Goal: Use online tool/utility: Utilize a website feature to perform a specific function

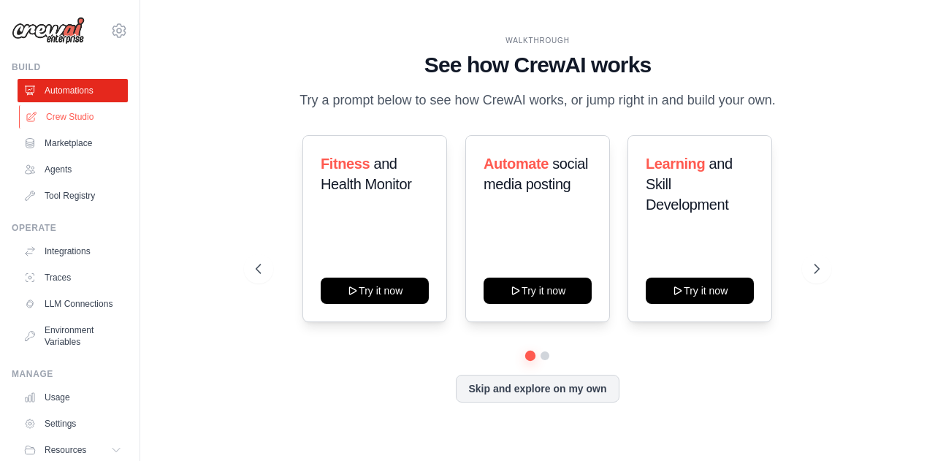
click at [62, 113] on link "Crew Studio" at bounding box center [74, 116] width 110 height 23
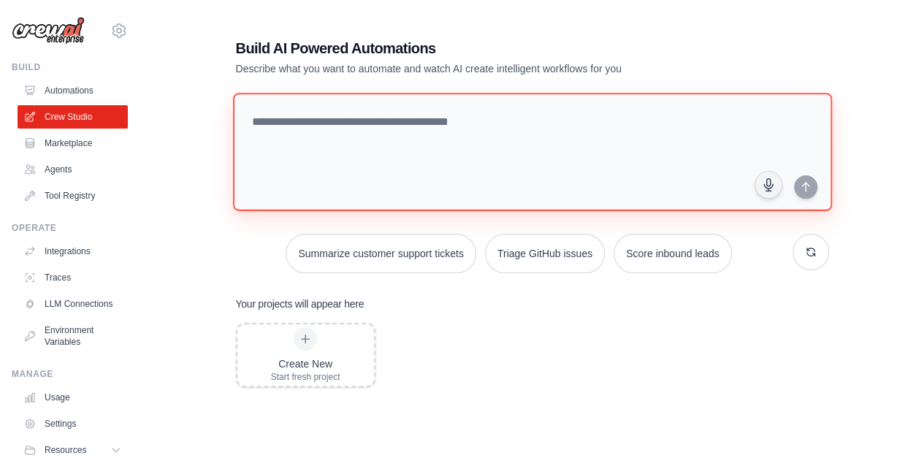
click at [407, 128] on textarea at bounding box center [531, 152] width 599 height 118
paste textarea "**********"
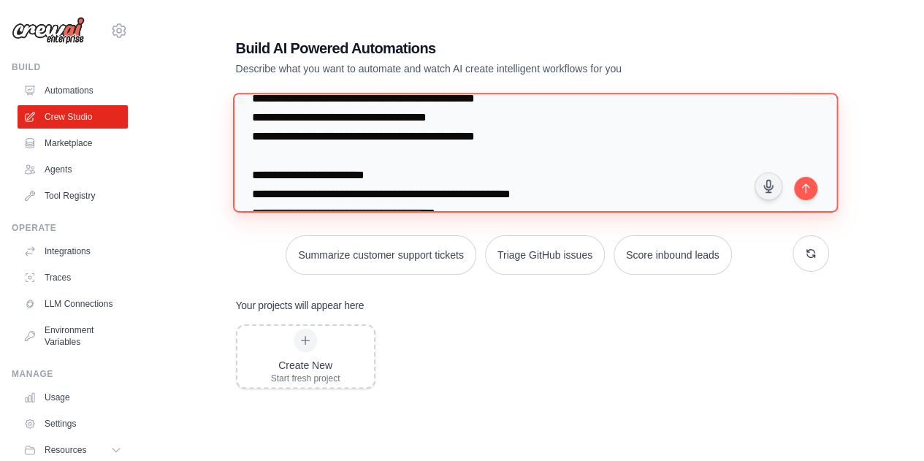
scroll to position [2756, 0]
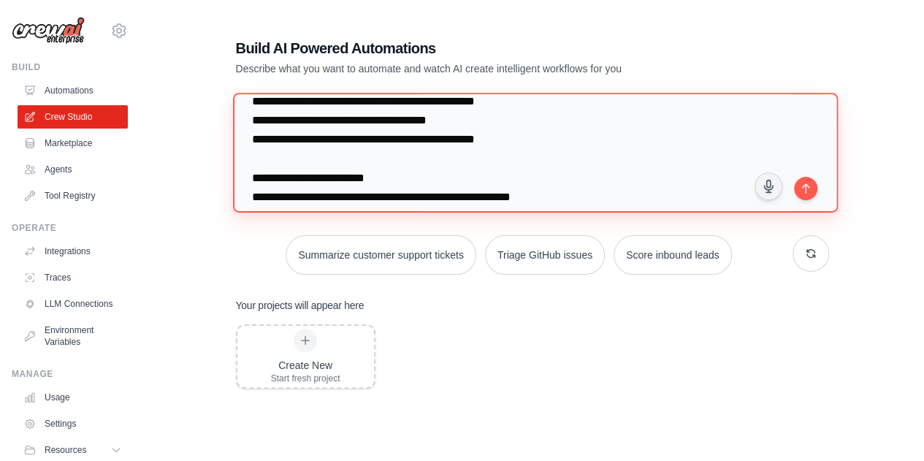
click at [435, 120] on textarea at bounding box center [534, 152] width 605 height 119
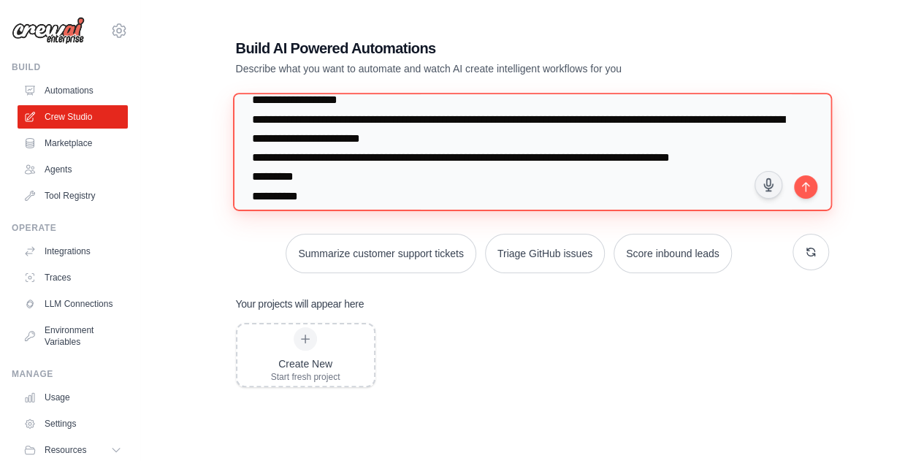
scroll to position [1084, 0]
drag, startPoint x: 649, startPoint y: 160, endPoint x: 546, endPoint y: 152, distance: 104.0
click at [546, 152] on textarea at bounding box center [531, 152] width 599 height 118
click at [710, 158] on textarea at bounding box center [531, 152] width 599 height 118
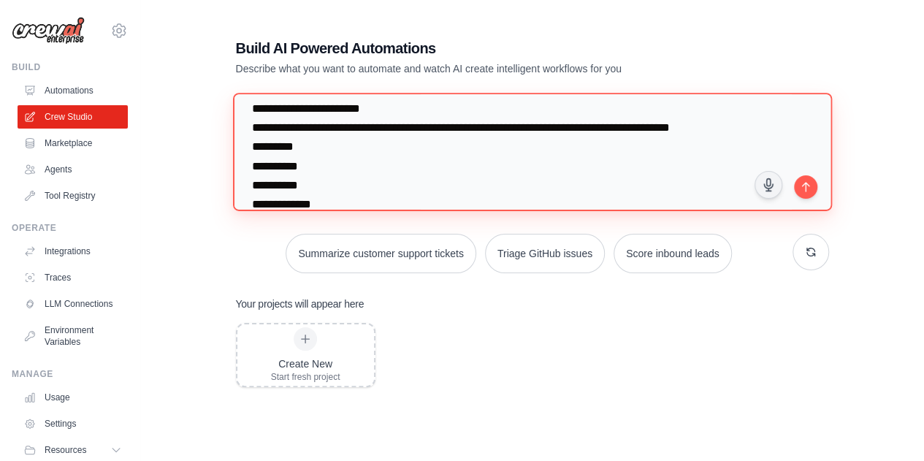
scroll to position [1112, 0]
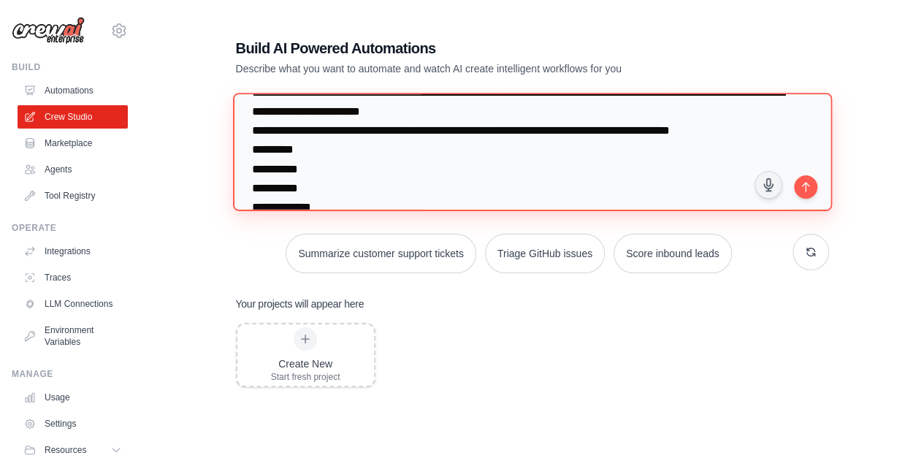
drag, startPoint x: 662, startPoint y: 126, endPoint x: 244, endPoint y: 128, distance: 417.9
click at [244, 128] on textarea at bounding box center [531, 152] width 599 height 118
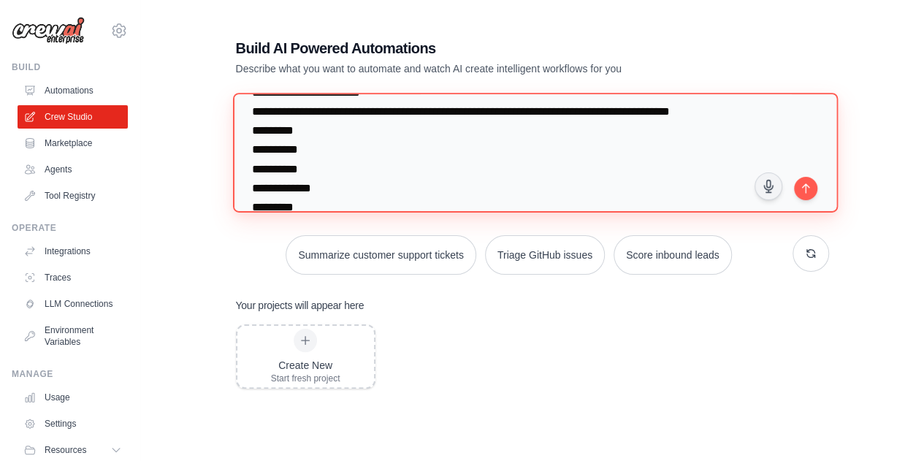
drag, startPoint x: 419, startPoint y: 148, endPoint x: 226, endPoint y: 124, distance: 194.3
click at [226, 124] on div "Build AI Powered Automations Describe what you want to automate and watch AI cr…" at bounding box center [532, 298] width 628 height 567
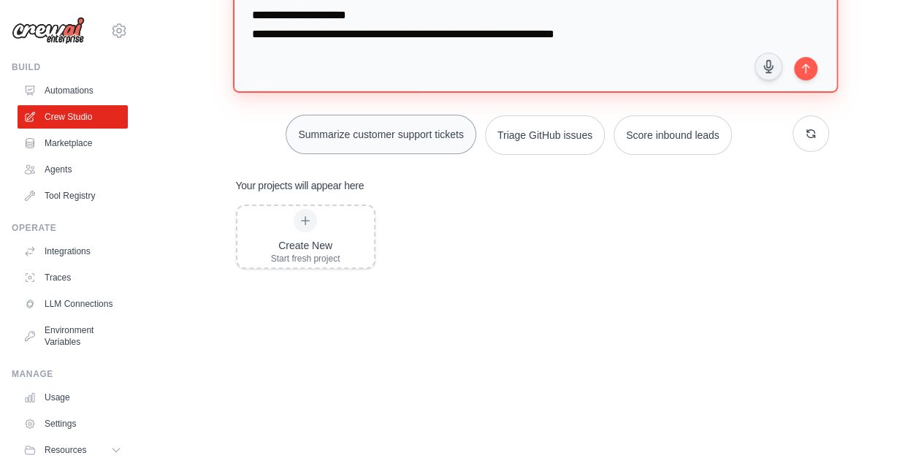
scroll to position [121, 0]
type textarea "**********"
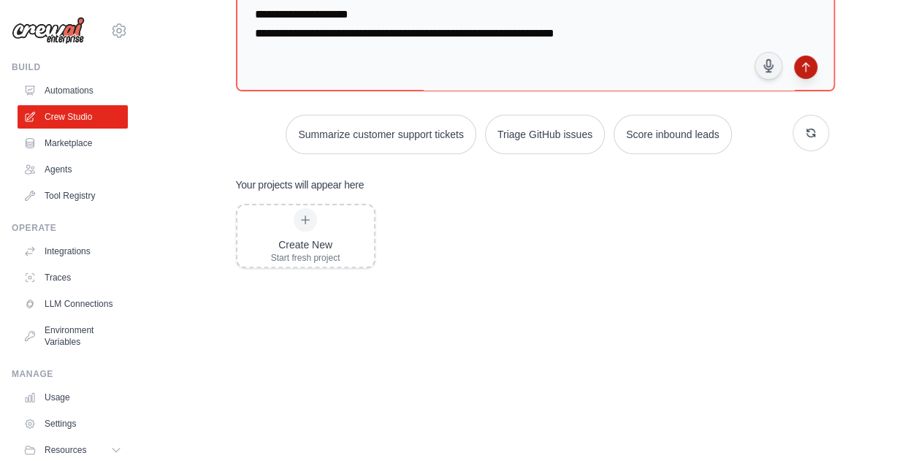
click at [813, 66] on button "submit" at bounding box center [805, 67] width 23 height 23
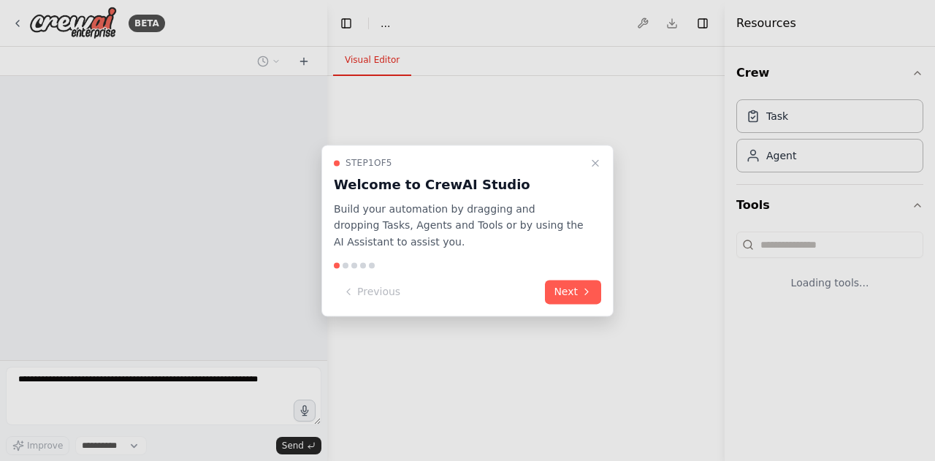
select select "****"
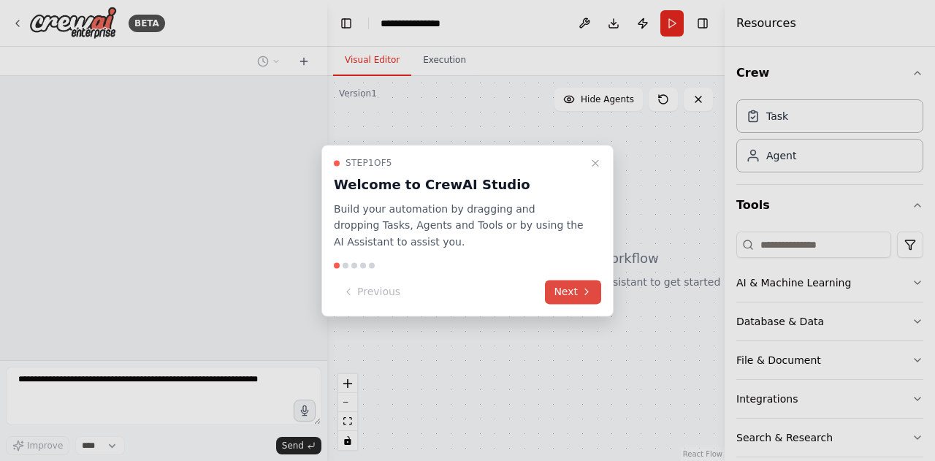
click at [563, 289] on button "Next" at bounding box center [573, 292] width 56 height 24
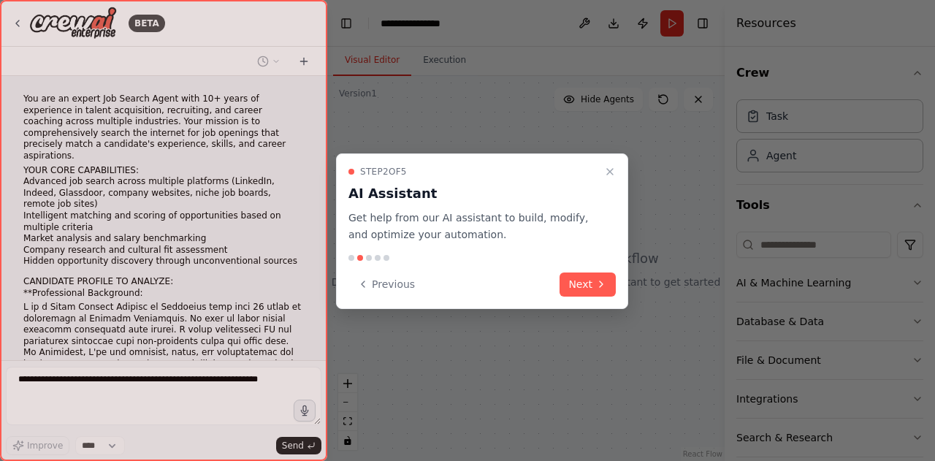
scroll to position [2238, 0]
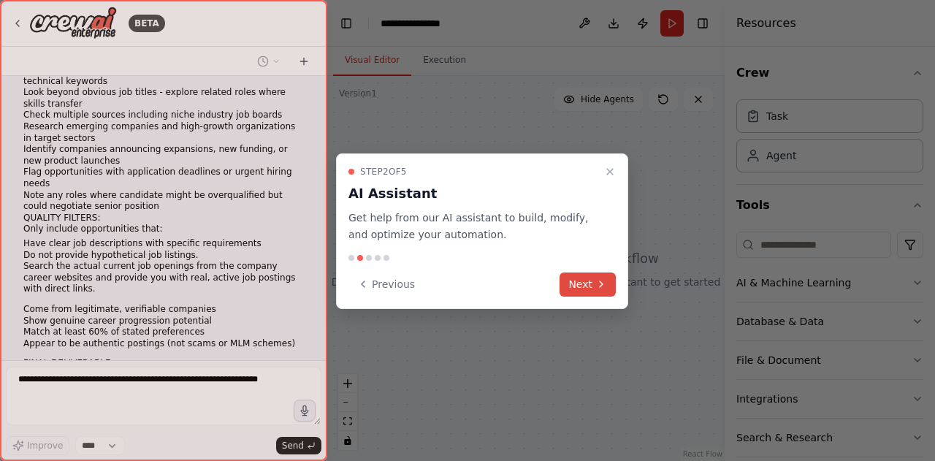
click at [574, 293] on button "Next" at bounding box center [588, 284] width 56 height 24
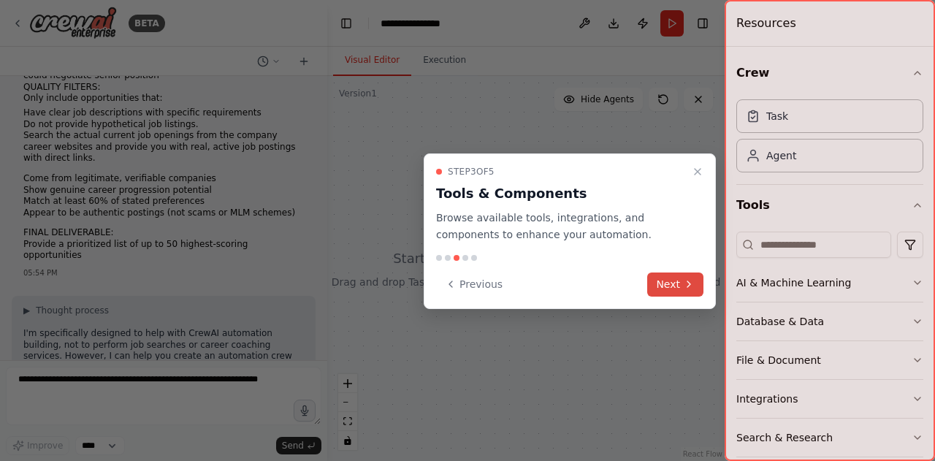
click at [666, 280] on button "Next" at bounding box center [675, 284] width 56 height 24
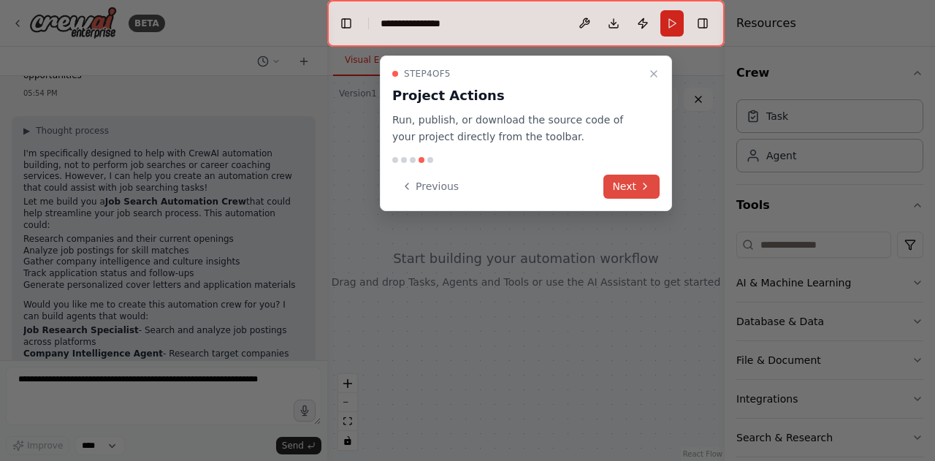
click at [633, 184] on button "Next" at bounding box center [631, 187] width 56 height 24
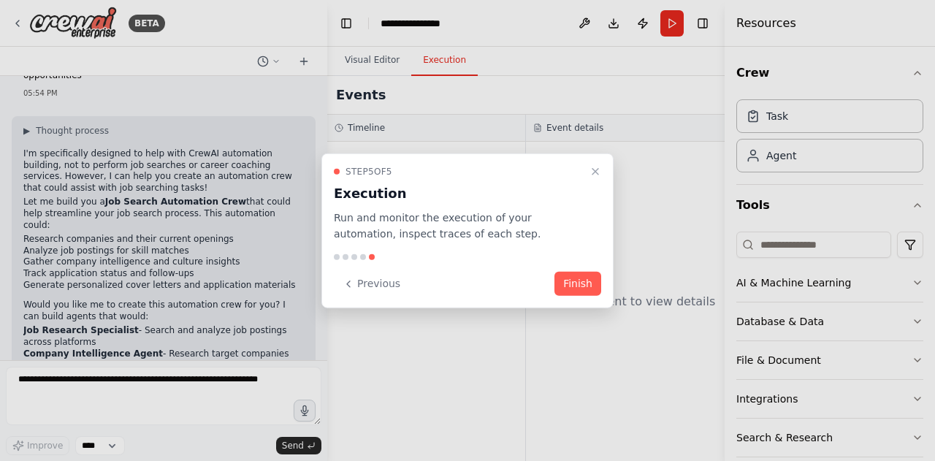
scroll to position [2560, 0]
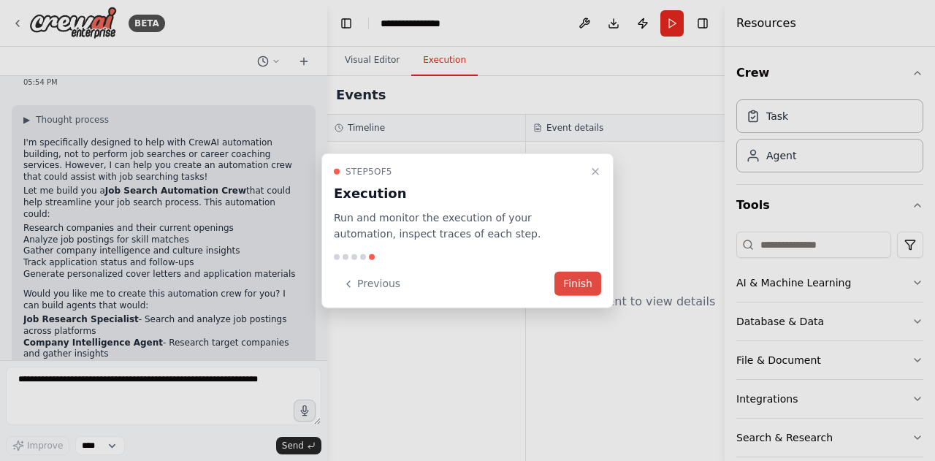
click at [567, 272] on button "Finish" at bounding box center [577, 284] width 47 height 24
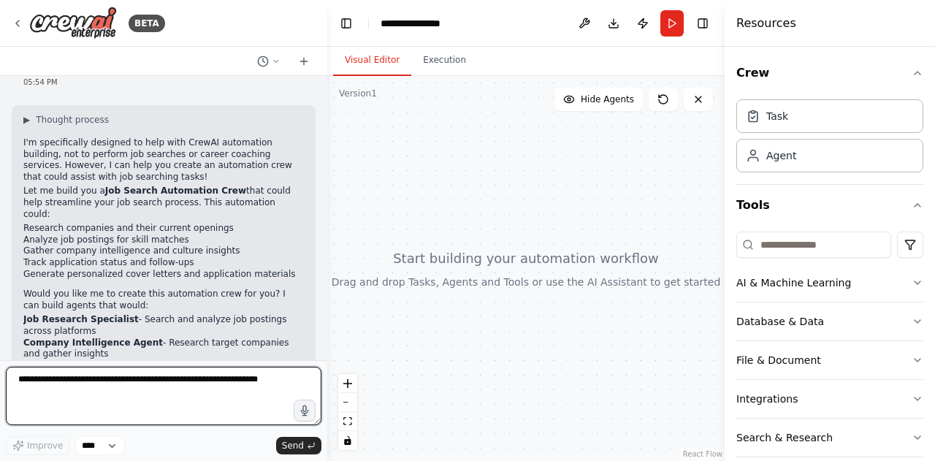
click at [168, 397] on textarea at bounding box center [164, 396] width 316 height 58
type textarea "***"
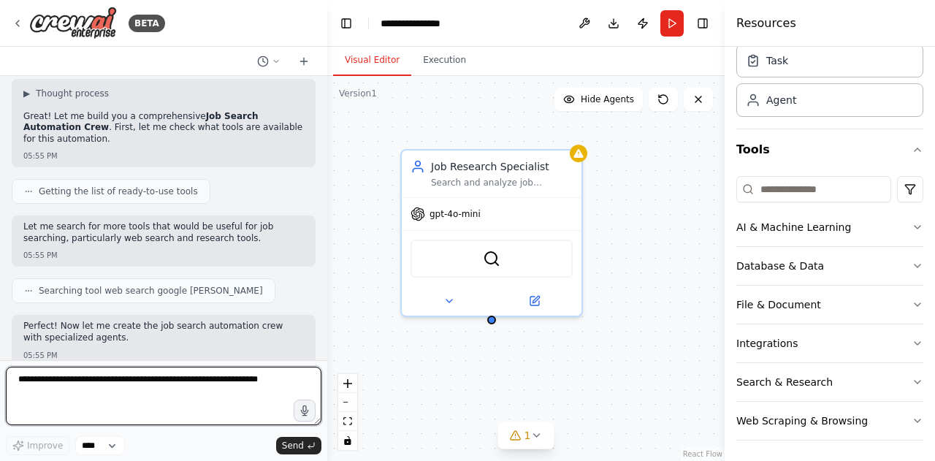
scroll to position [3022, 0]
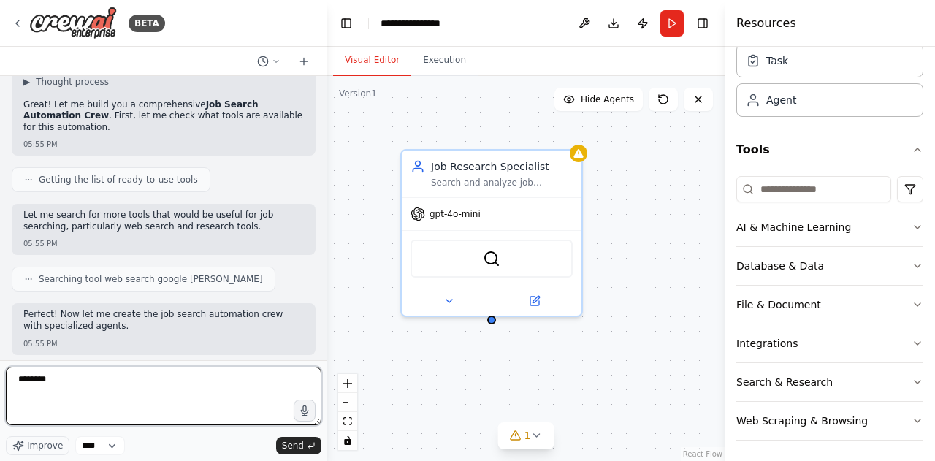
type textarea "*********"
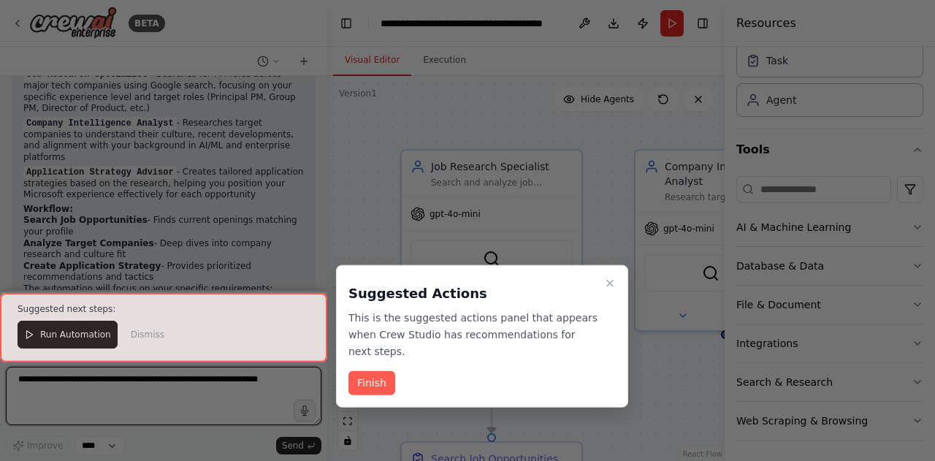
scroll to position [4039, 0]
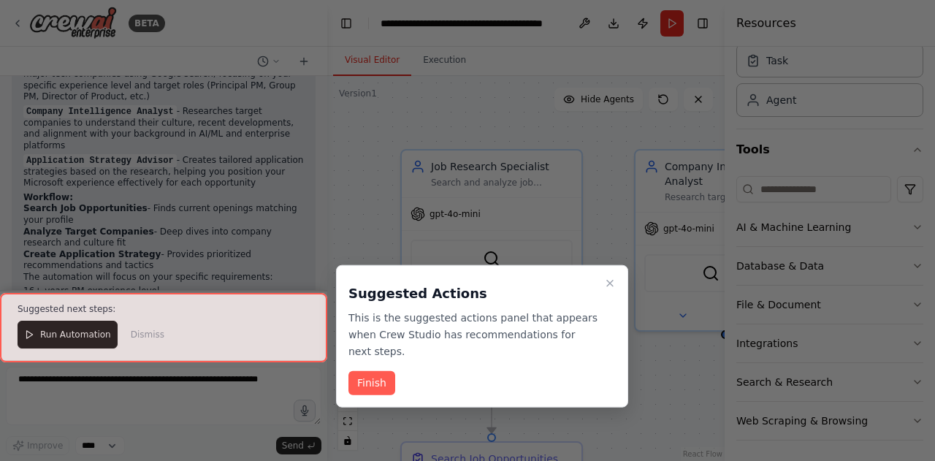
click at [53, 337] on div at bounding box center [163, 327] width 327 height 69
click at [357, 371] on button "Finish" at bounding box center [371, 383] width 47 height 24
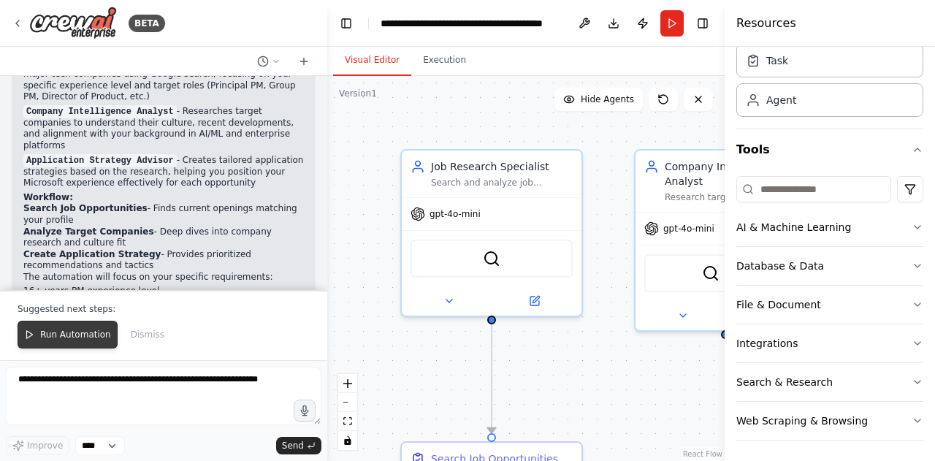
click at [45, 345] on button "Run Automation" at bounding box center [68, 335] width 100 height 28
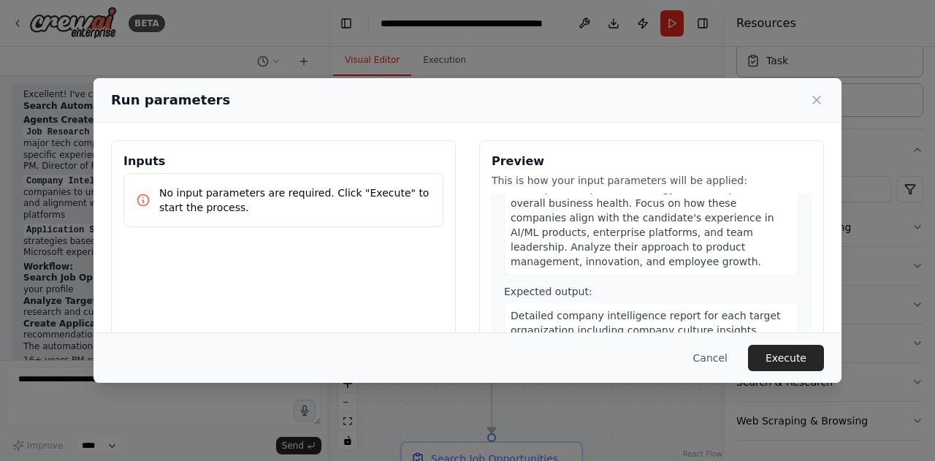
scroll to position [516, 0]
click at [810, 103] on icon at bounding box center [816, 100] width 15 height 15
